Goal: Information Seeking & Learning: Find specific fact

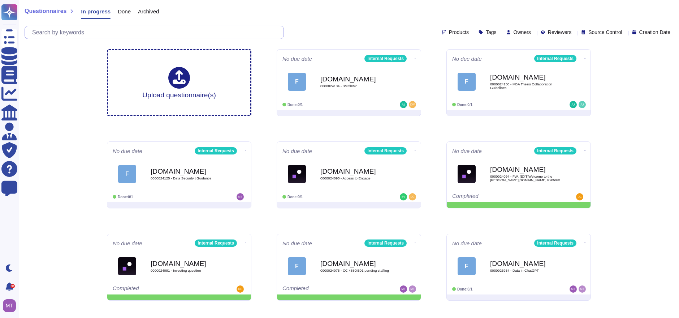
click at [83, 31] on input "text" at bounding box center [156, 32] width 255 height 13
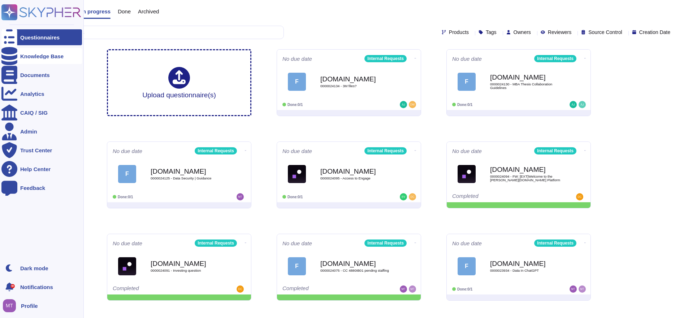
click at [11, 52] on icon at bounding box center [9, 56] width 16 height 18
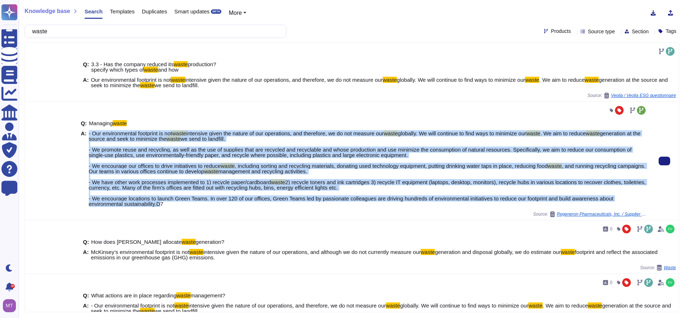
drag, startPoint x: 156, startPoint y: 206, endPoint x: 87, endPoint y: 133, distance: 100.0
click at [89, 133] on span "- Our environmental footprint is not waste intensive given the nature of our op…" at bounding box center [368, 168] width 559 height 76
copy span "- Our environmental footprint is not waste intensive given the nature of our op…"
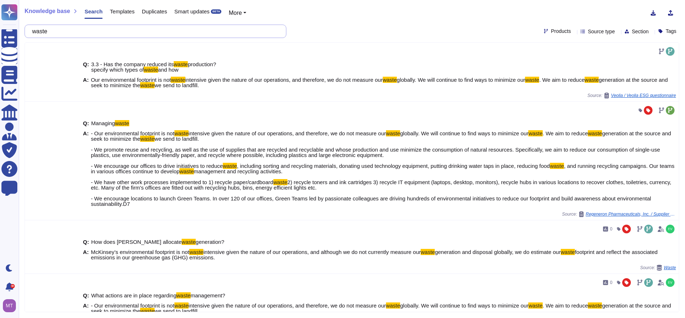
drag, startPoint x: 136, startPoint y: 33, endPoint x: 35, endPoint y: 31, distance: 100.8
click at [35, 31] on input "waste" at bounding box center [154, 31] width 250 height 13
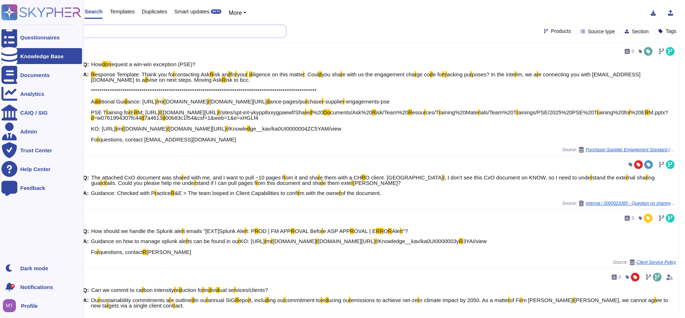
click at [18, 28] on div "**********" at bounding box center [342, 159] width 685 height 318
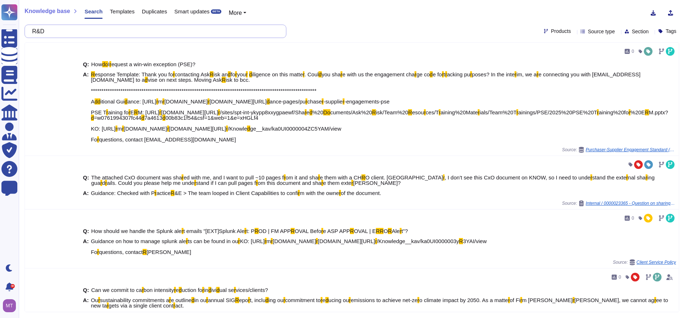
click at [96, 29] on input "R&D" at bounding box center [154, 31] width 250 height 13
drag, startPoint x: 46, startPoint y: 33, endPoint x: 23, endPoint y: 32, distance: 23.5
click at [23, 32] on div "**********" at bounding box center [352, 159] width 667 height 318
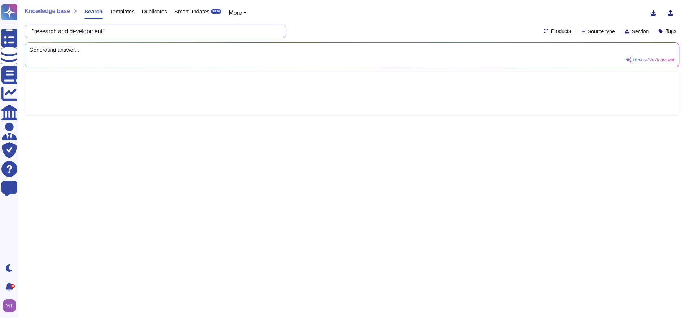
type input ""research and development""
